Goal: Task Accomplishment & Management: Complete application form

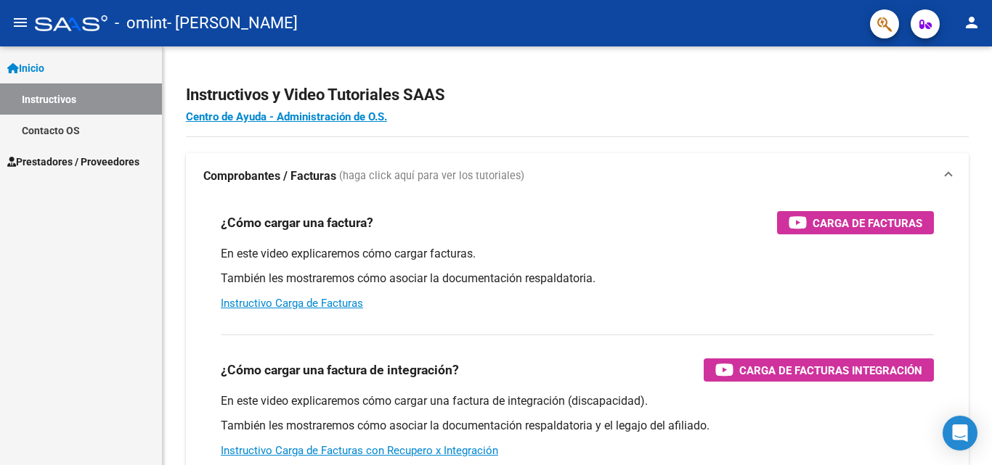
click at [38, 158] on span "Prestadores / Proveedores" at bounding box center [73, 162] width 132 height 16
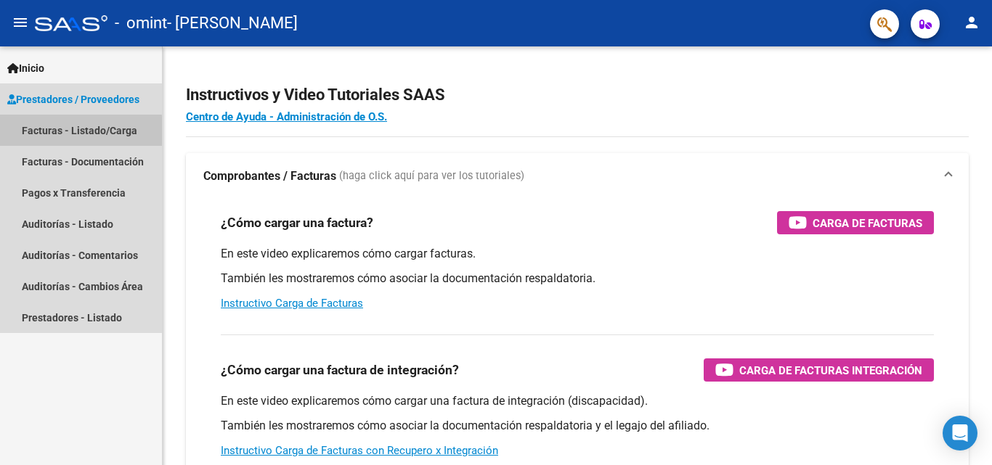
click at [78, 131] on link "Facturas - Listado/Carga" at bounding box center [81, 130] width 162 height 31
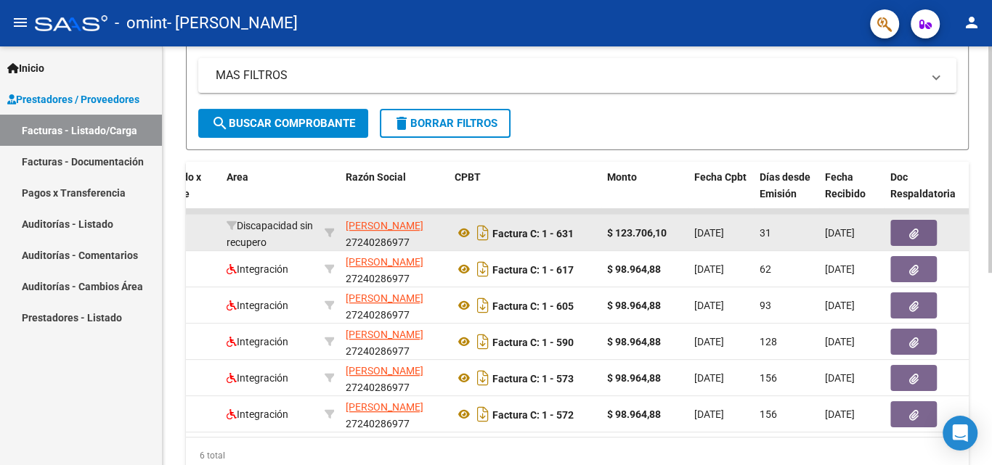
scroll to position [317, 0]
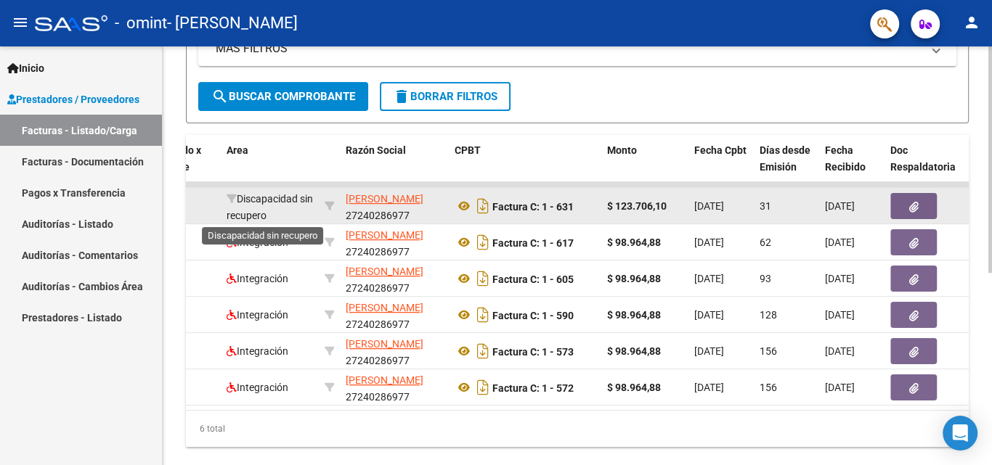
click at [253, 211] on span "Discapacidad sin recupero" at bounding box center [270, 207] width 86 height 28
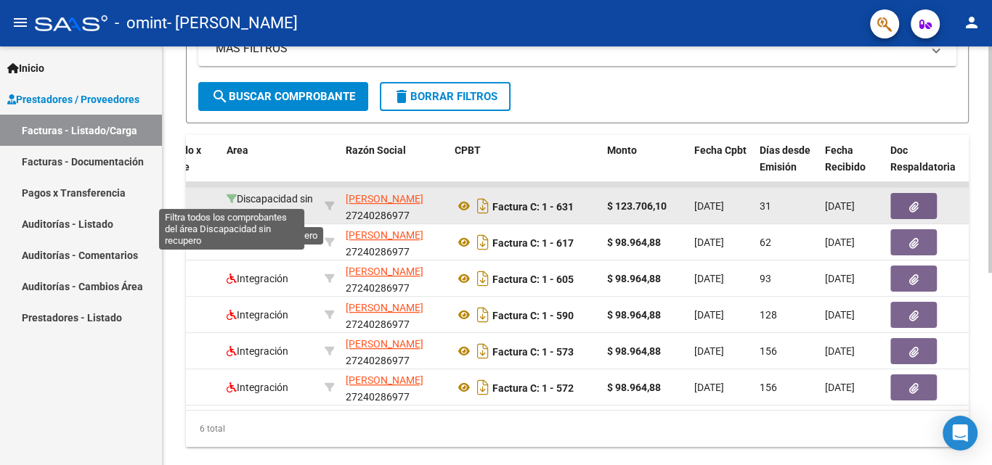
click at [236, 197] on icon at bounding box center [232, 199] width 10 height 10
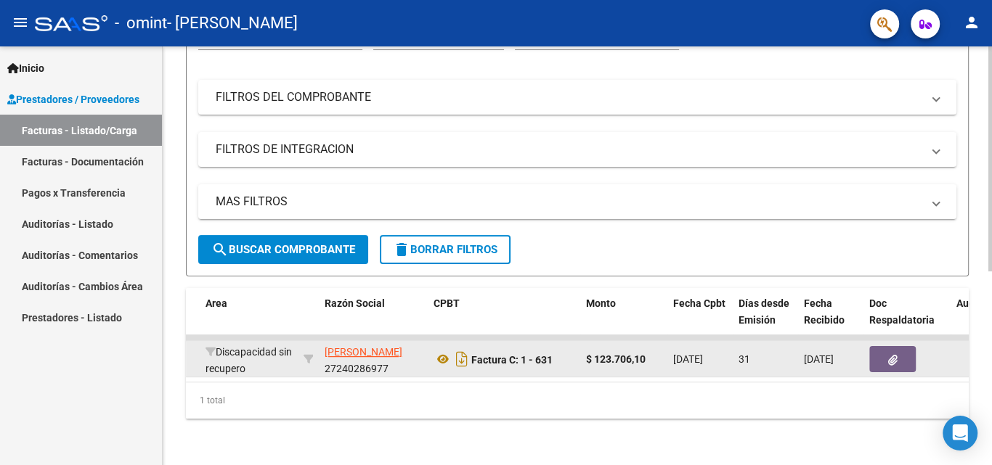
scroll to position [175, 0]
click at [894, 355] on icon "button" at bounding box center [892, 360] width 9 height 11
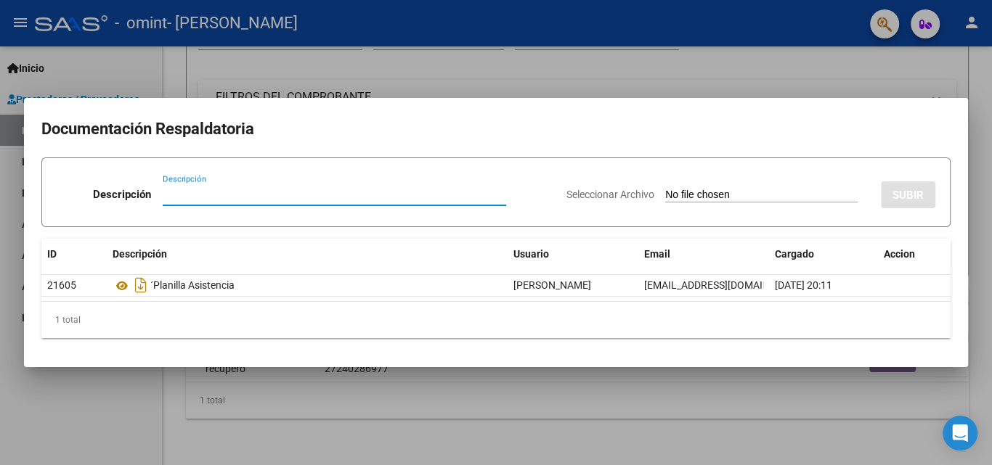
click at [469, 63] on div at bounding box center [496, 232] width 992 height 465
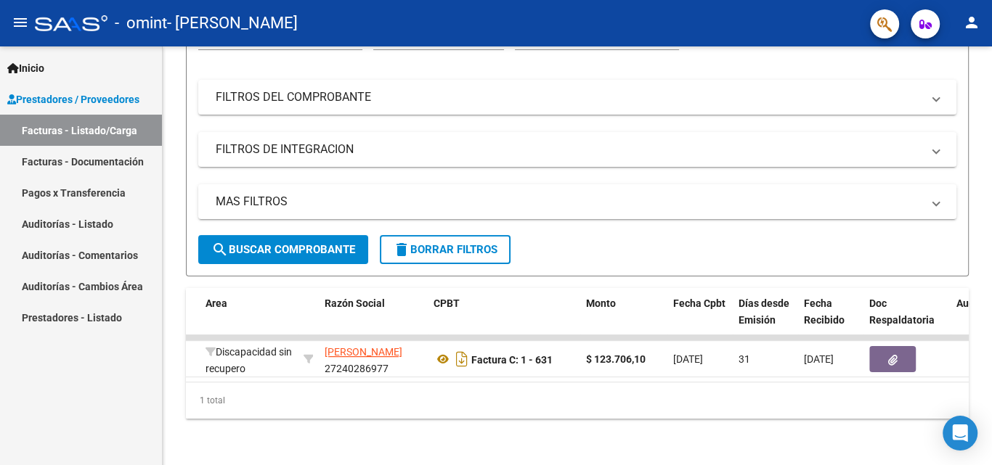
click at [99, 134] on link "Facturas - Listado/Carga" at bounding box center [81, 130] width 162 height 31
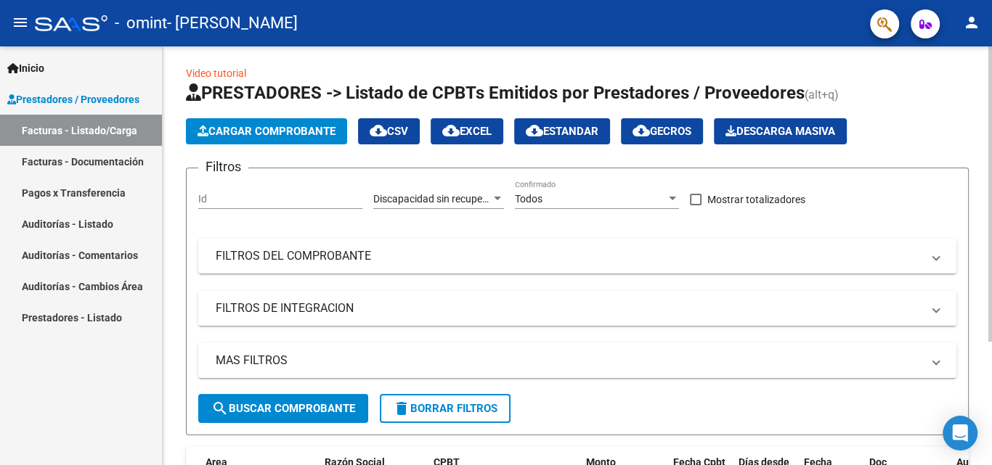
scroll to position [0, 0]
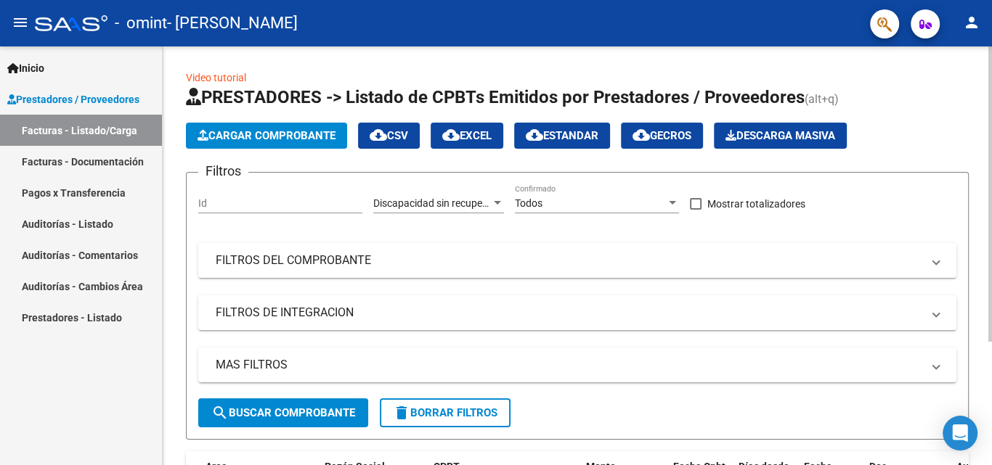
click at [300, 136] on span "Cargar Comprobante" at bounding box center [266, 135] width 138 height 13
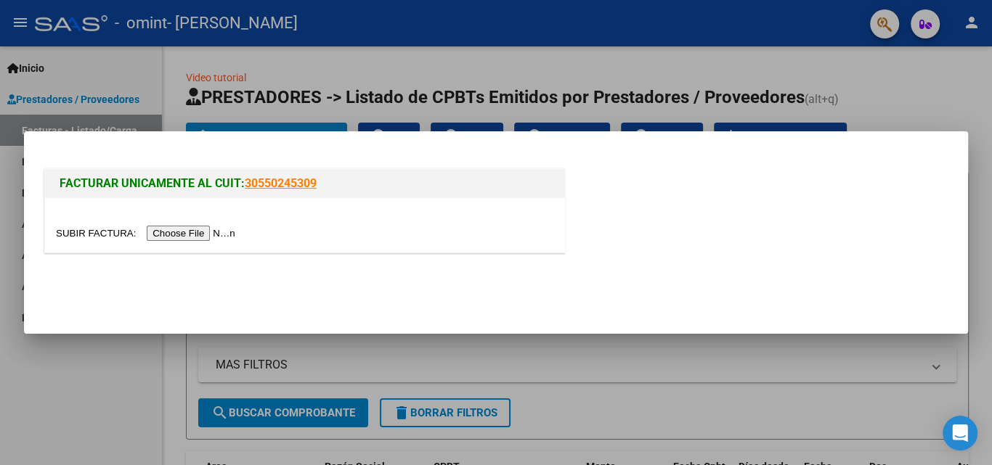
click at [178, 235] on input "file" at bounding box center [148, 233] width 184 height 15
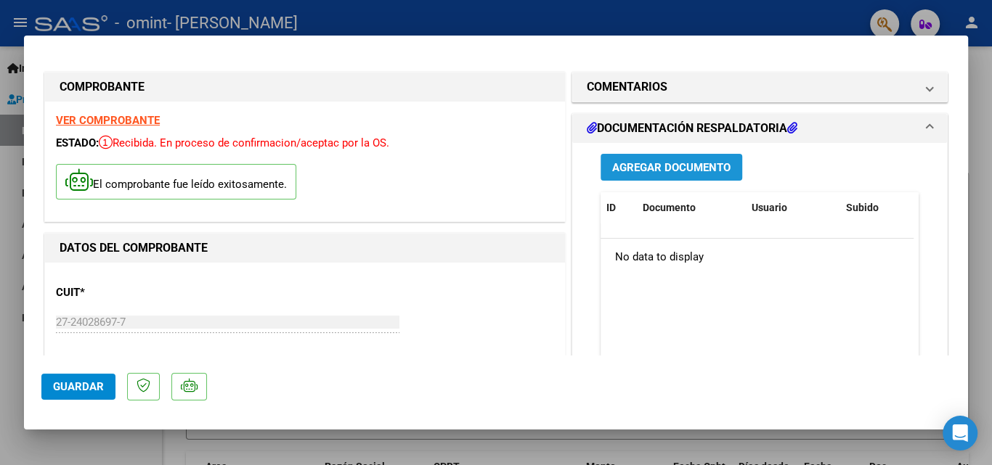
click at [629, 159] on button "Agregar Documento" at bounding box center [671, 167] width 142 height 27
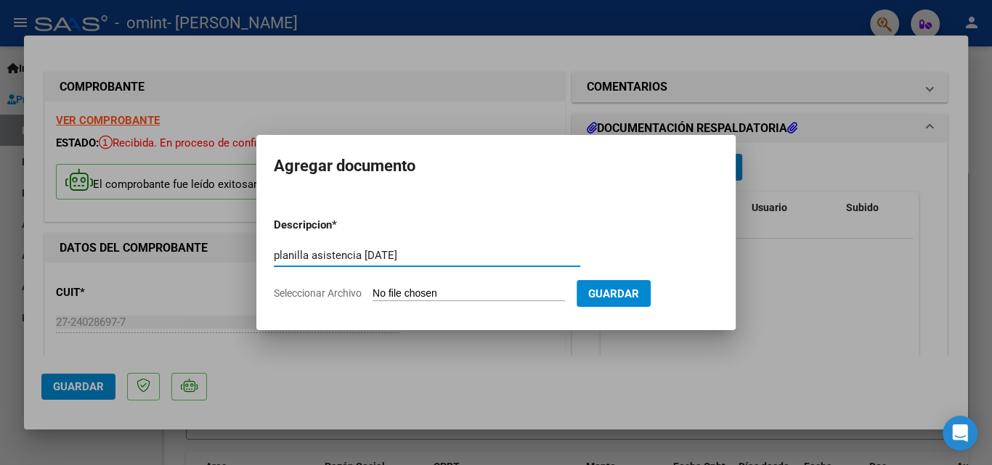
type input "planilla asistencia [DATE]"
click at [344, 292] on span "Seleccionar Archivo" at bounding box center [318, 293] width 88 height 12
click at [372, 292] on input "Seleccionar Archivo" at bounding box center [468, 294] width 192 height 14
type input "C:\fakepath\planilla [PERSON_NAME][DATE] (2).pdf"
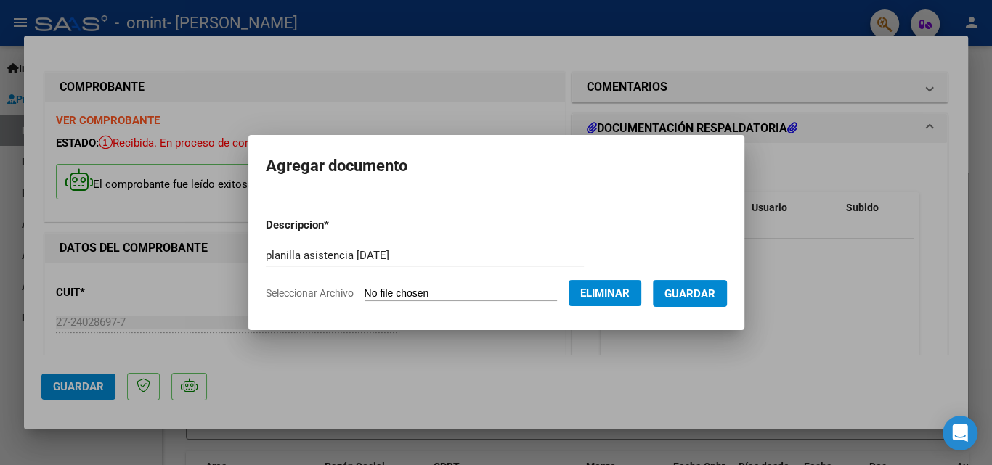
click at [693, 298] on span "Guardar" at bounding box center [689, 293] width 51 height 13
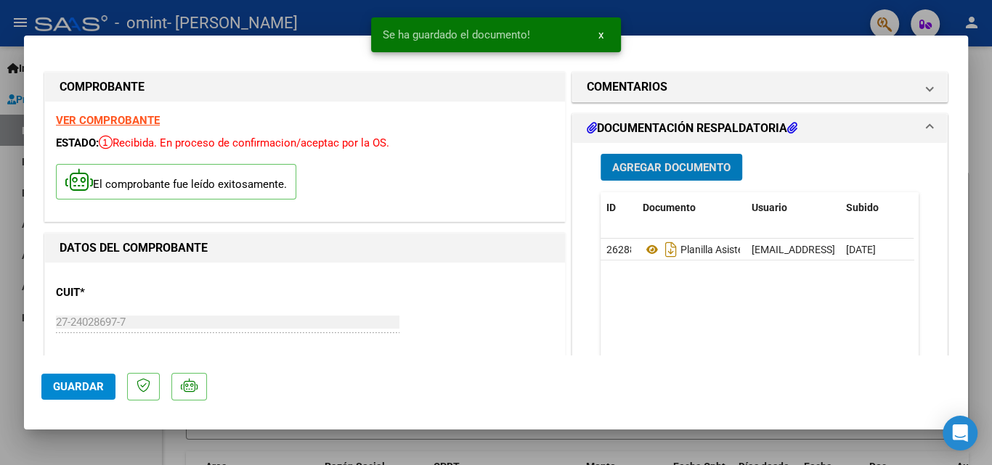
click at [79, 383] on span "Guardar" at bounding box center [78, 386] width 51 height 13
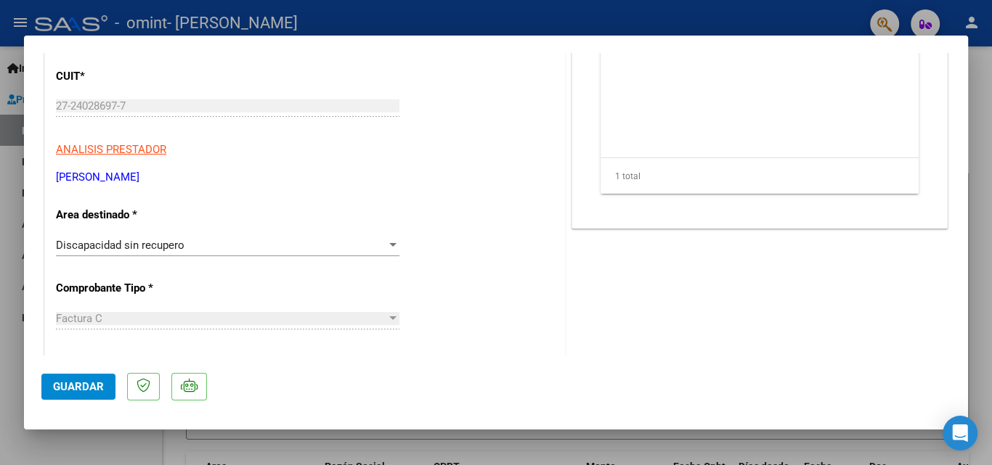
scroll to position [218, 0]
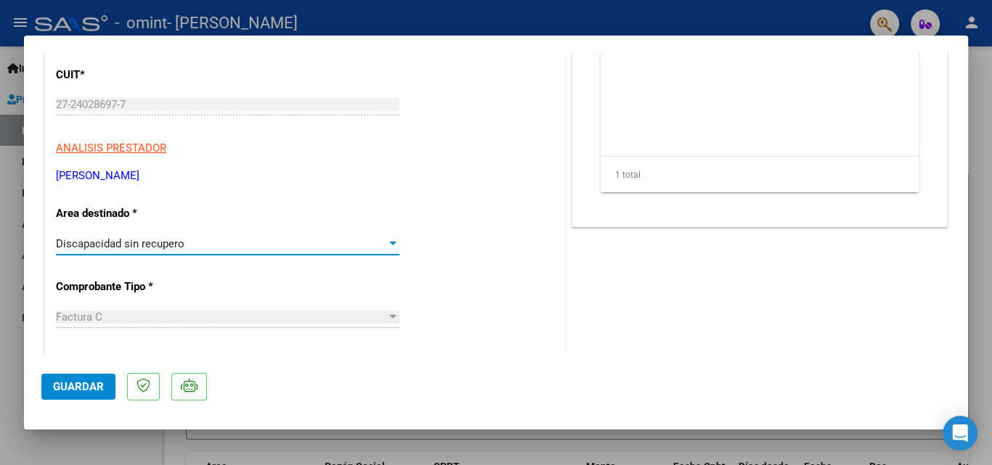
click at [386, 244] on div at bounding box center [392, 244] width 13 height 12
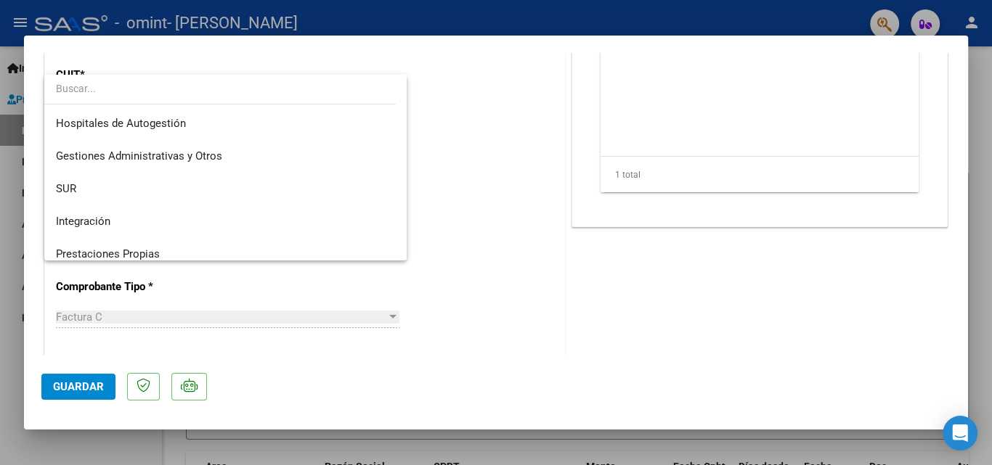
scroll to position [108, 0]
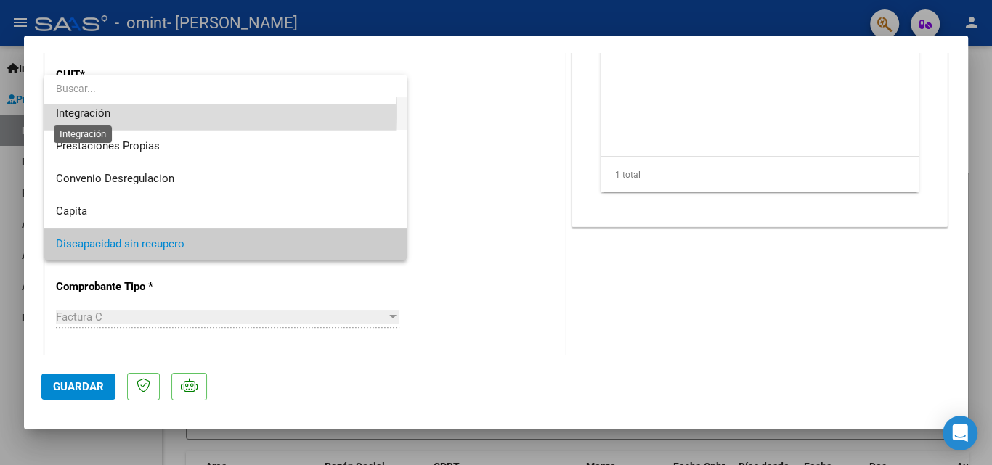
click at [70, 113] on span "Integración" at bounding box center [83, 113] width 54 height 13
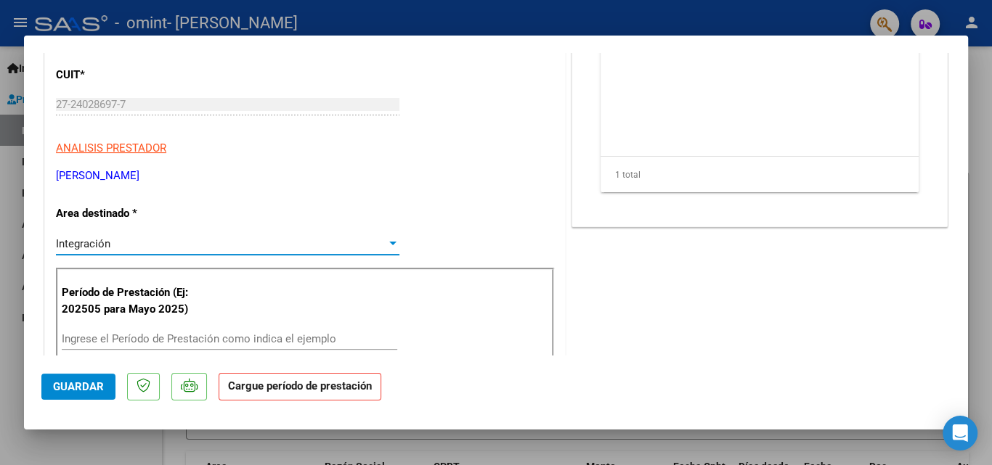
click at [171, 333] on input "Ingrese el Período de Prestación como indica el ejemplo" at bounding box center [229, 339] width 335 height 13
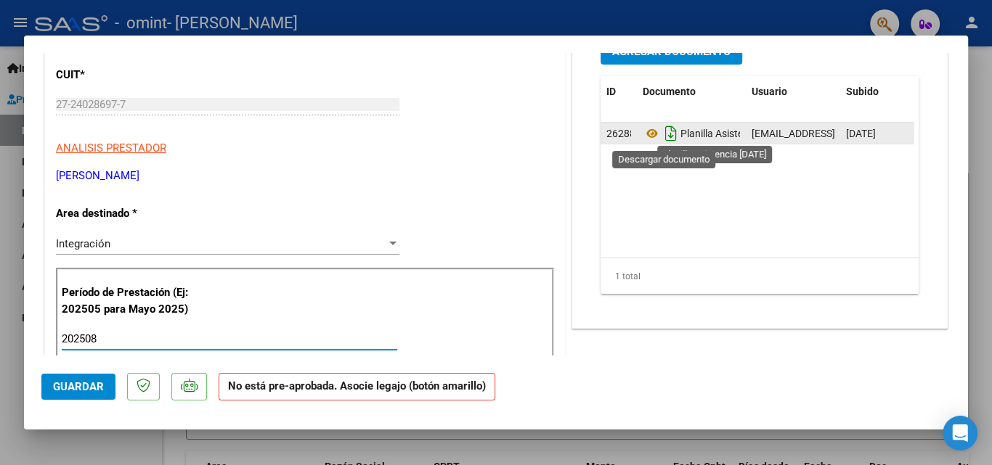
scroll to position [145, 0]
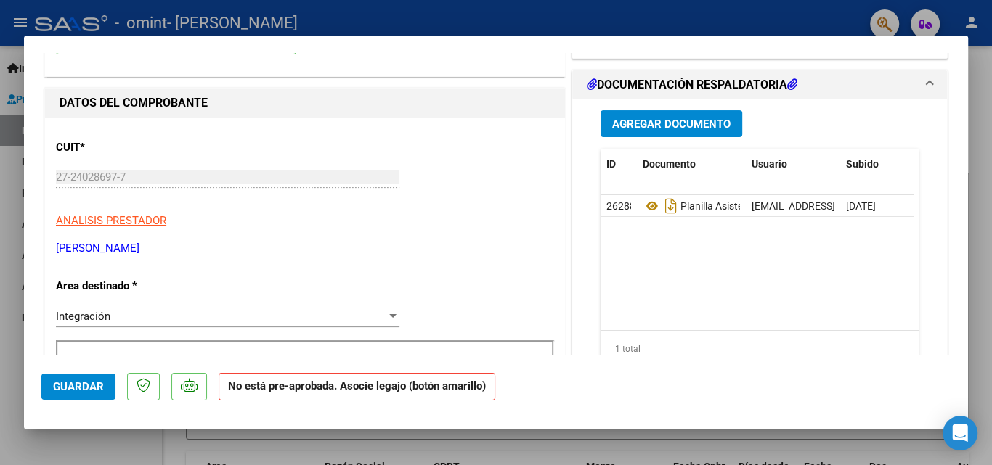
type input "202508"
click at [389, 314] on div at bounding box center [392, 316] width 7 height 4
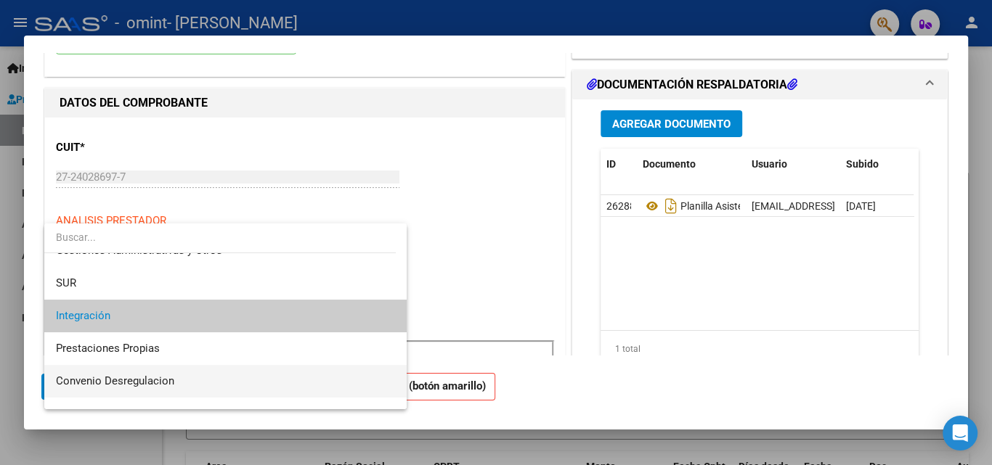
scroll to position [108, 0]
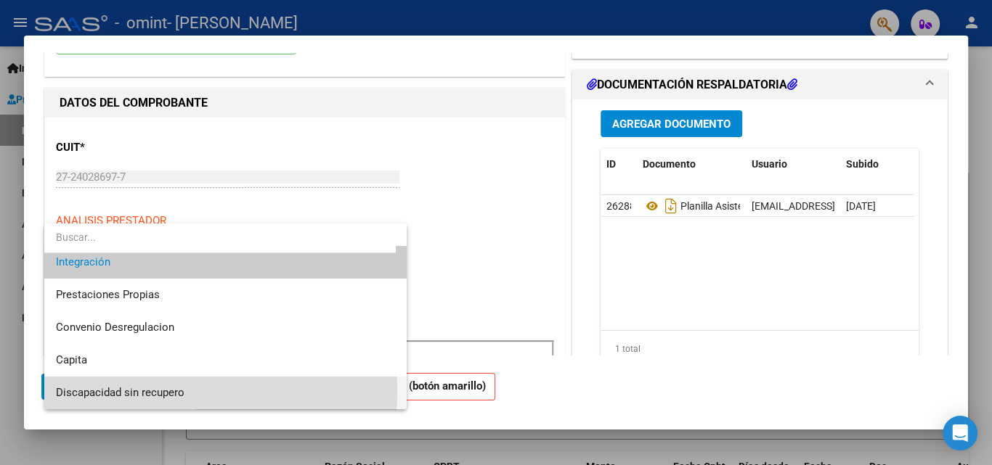
click at [204, 391] on span "Discapacidad sin recupero" at bounding box center [225, 393] width 339 height 33
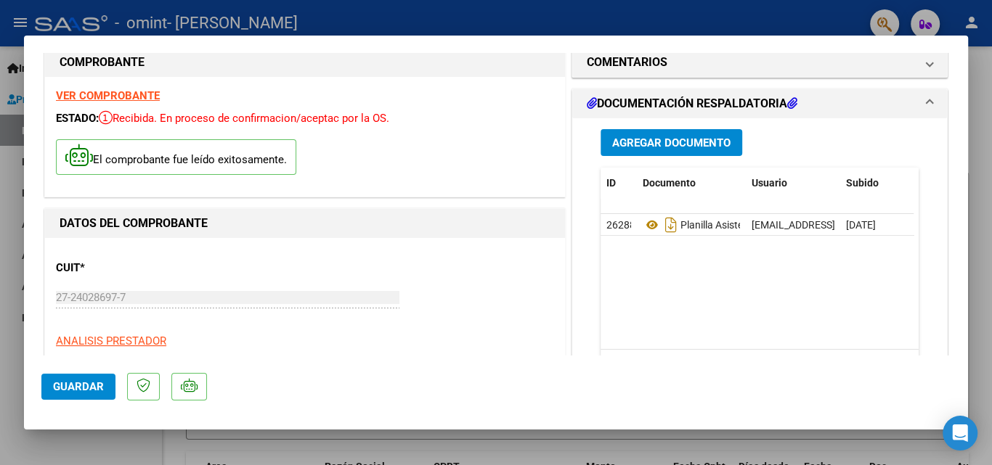
scroll to position [0, 0]
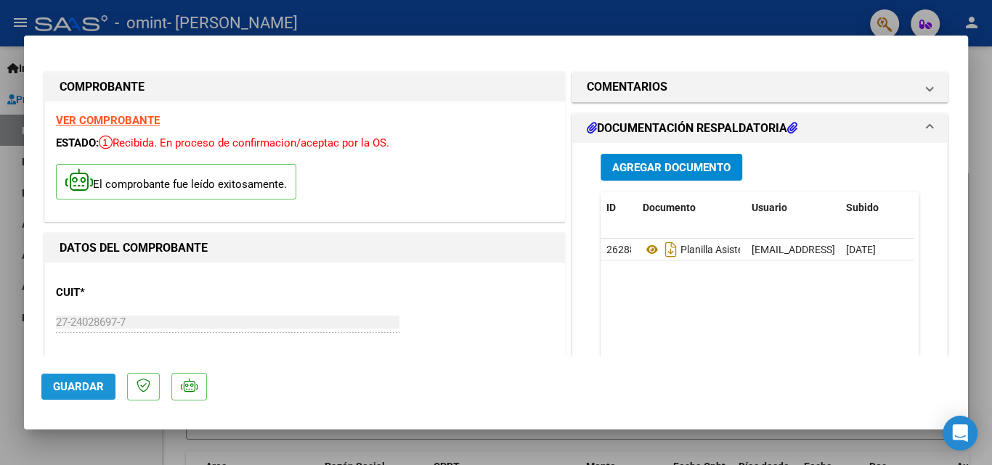
click at [87, 384] on span "Guardar" at bounding box center [78, 386] width 51 height 13
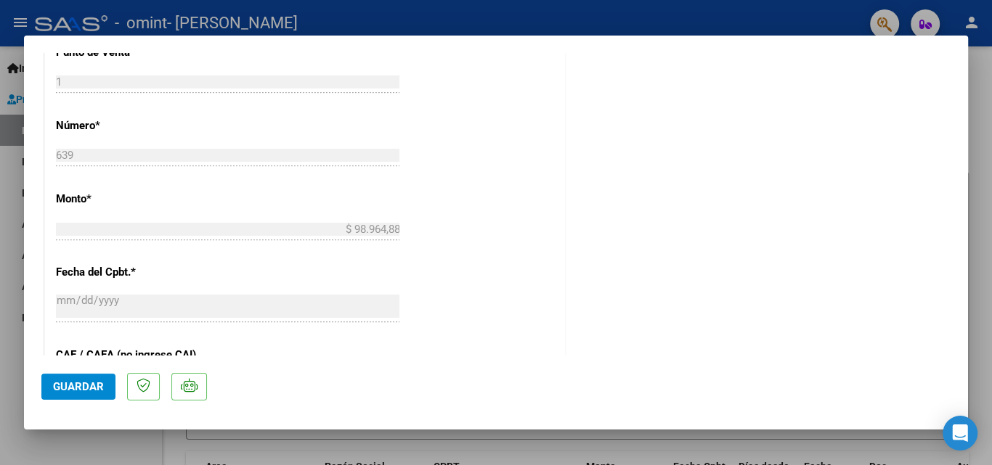
scroll to position [349, 0]
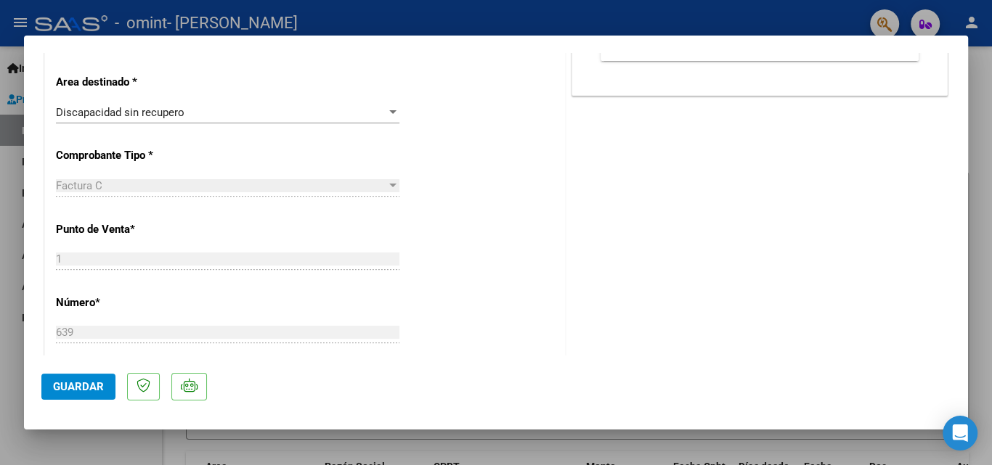
click at [76, 382] on span "Guardar" at bounding box center [78, 386] width 51 height 13
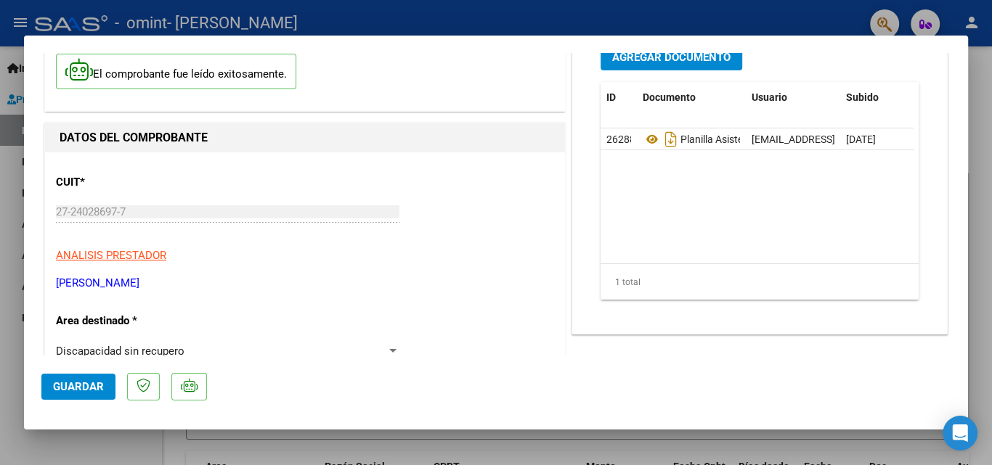
scroll to position [0, 0]
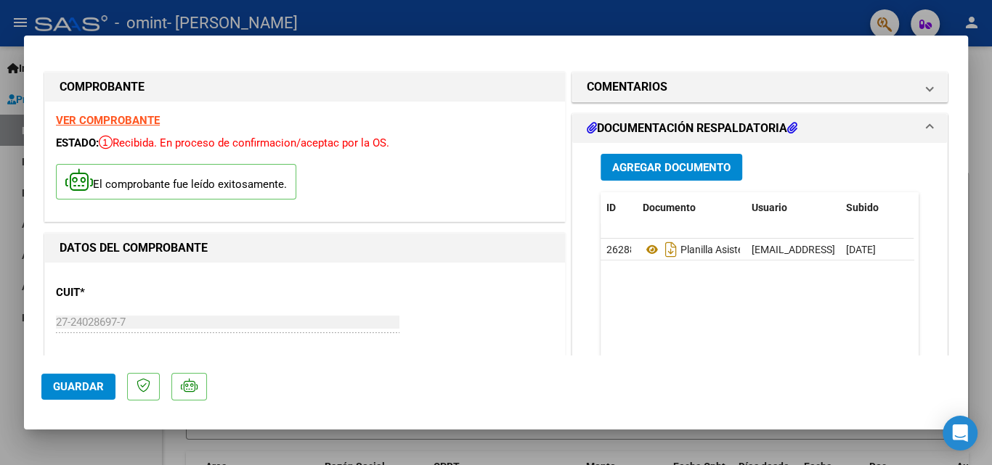
click at [976, 19] on div at bounding box center [496, 232] width 992 height 465
type input "$ 0,00"
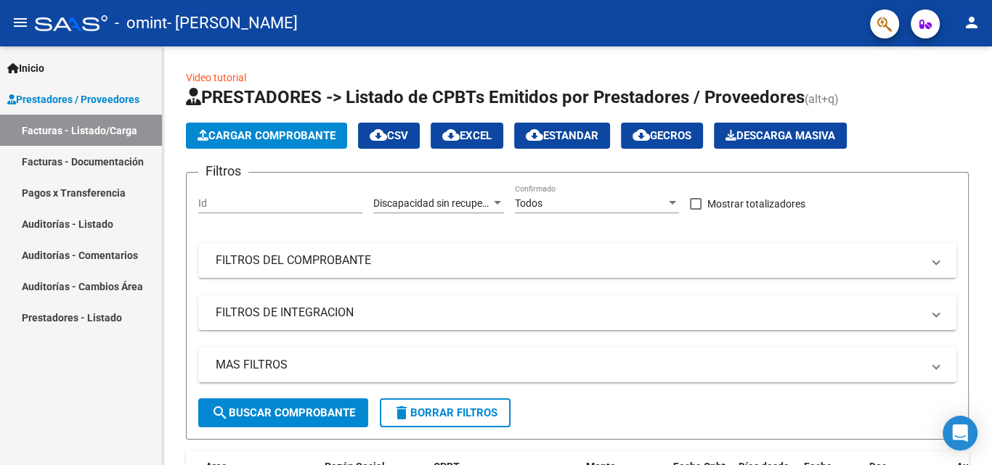
click at [53, 102] on span "Prestadores / Proveedores" at bounding box center [73, 99] width 132 height 16
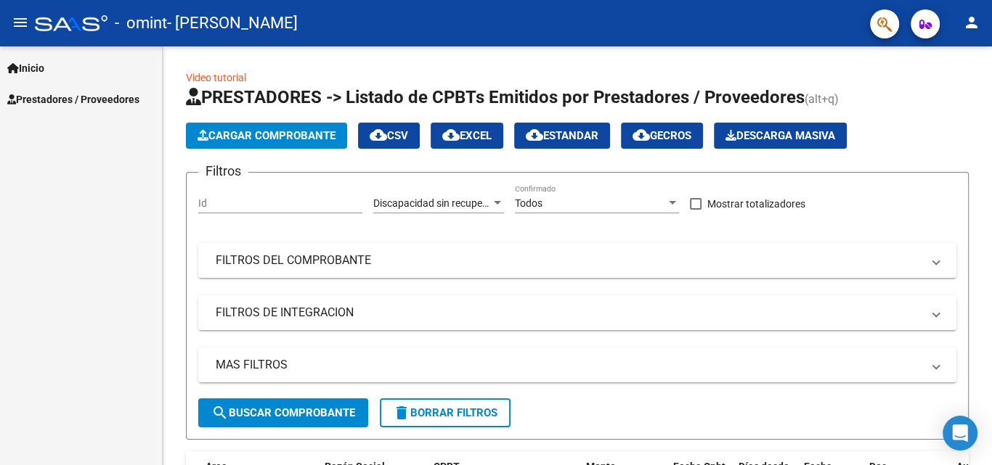
click at [36, 68] on span "Inicio" at bounding box center [25, 68] width 37 height 16
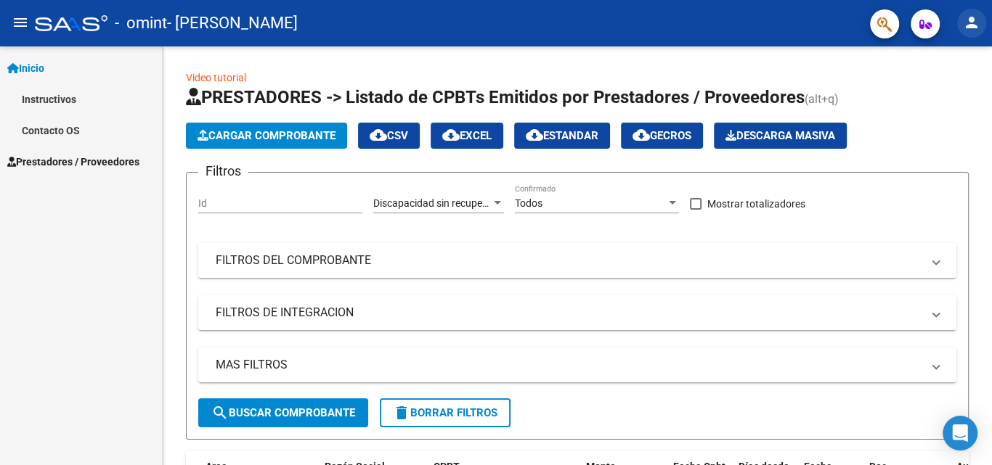
click at [973, 25] on mat-icon "person" at bounding box center [971, 22] width 17 height 17
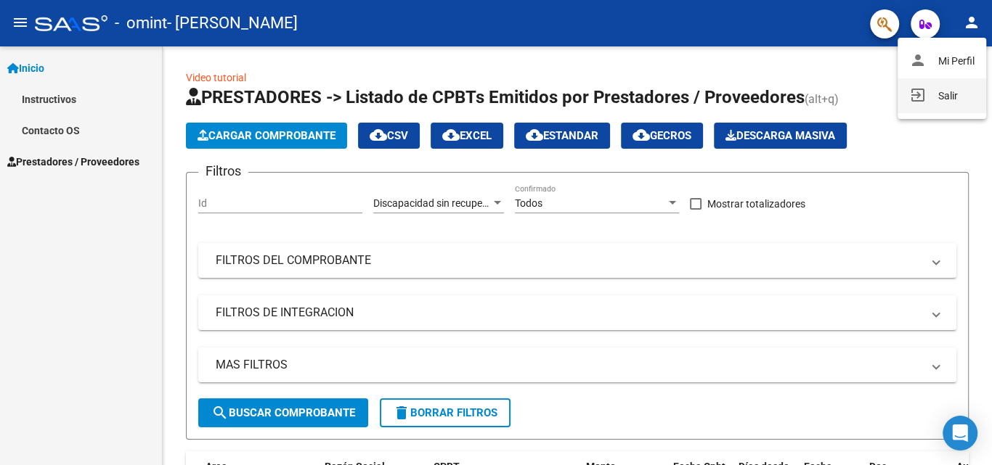
click at [947, 94] on button "exit_to_app Salir" at bounding box center [941, 95] width 89 height 35
